Goal: Information Seeking & Learning: Learn about a topic

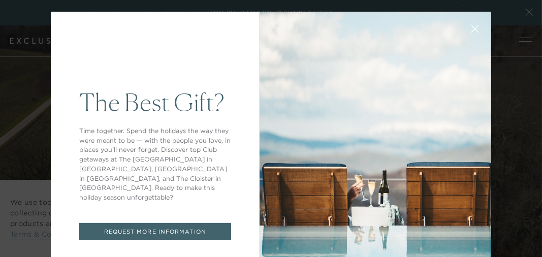
click at [471, 30] on icon at bounding box center [475, 29] width 8 height 8
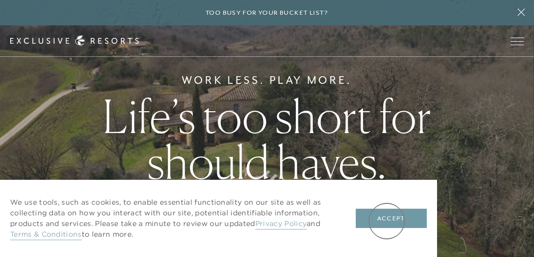
click at [387, 220] on button "Accept" at bounding box center [391, 218] width 71 height 19
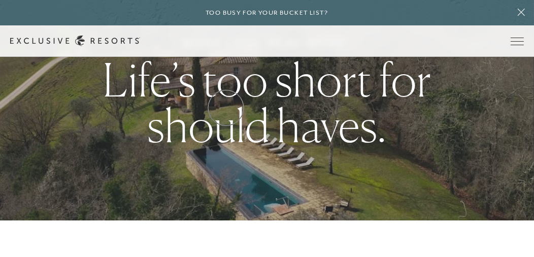
scroll to position [50, 0]
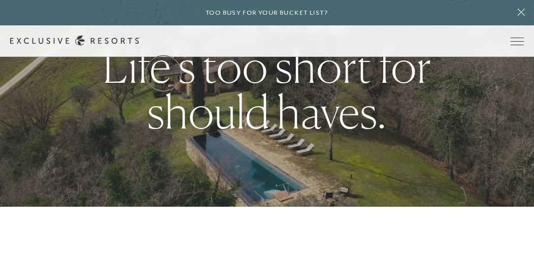
click at [0, 0] on link "Services & Standards" at bounding box center [0, 0] width 0 height 0
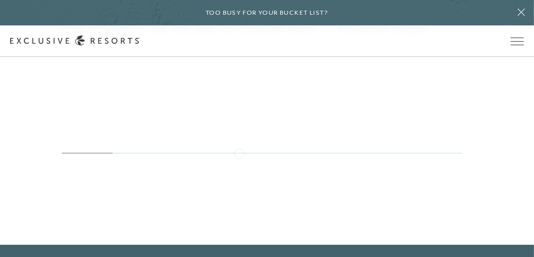
scroll to position [2312, 0]
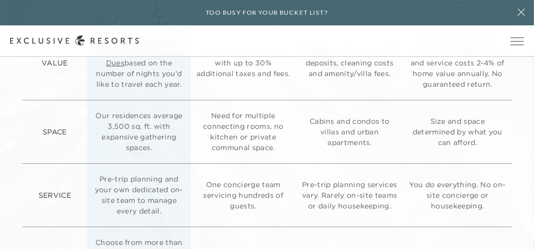
scroll to position [2295, 7]
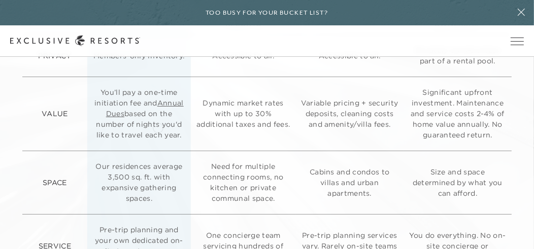
click at [161, 118] on link "Annual Dues" at bounding box center [145, 109] width 78 height 20
